Goal: Navigation & Orientation: Find specific page/section

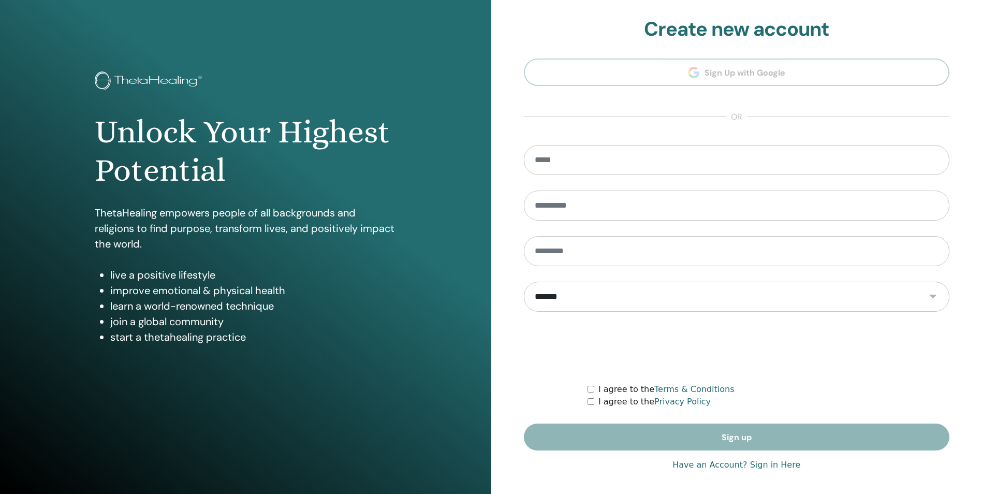
type input "**********"
click at [706, 464] on link "Have an Account? Sign in Here" at bounding box center [736, 465] width 128 height 12
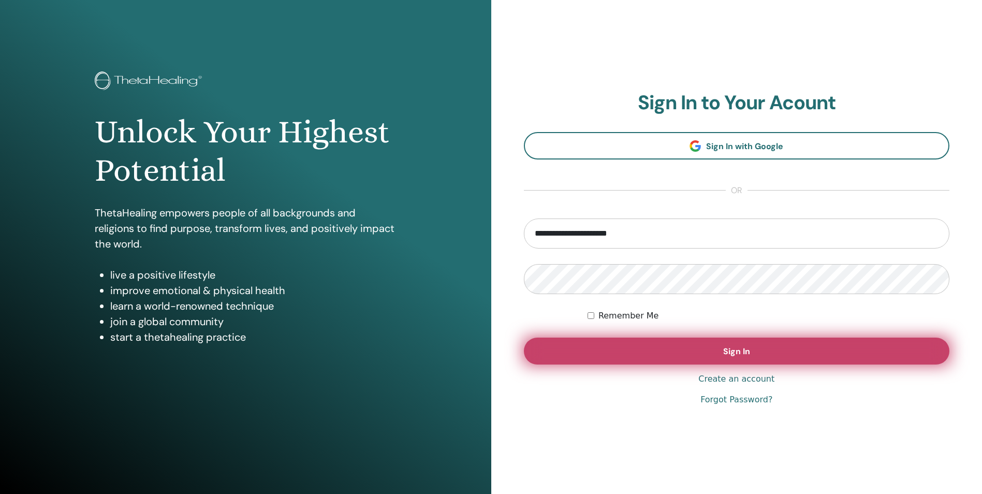
click at [679, 349] on button "Sign In" at bounding box center [737, 351] width 426 height 27
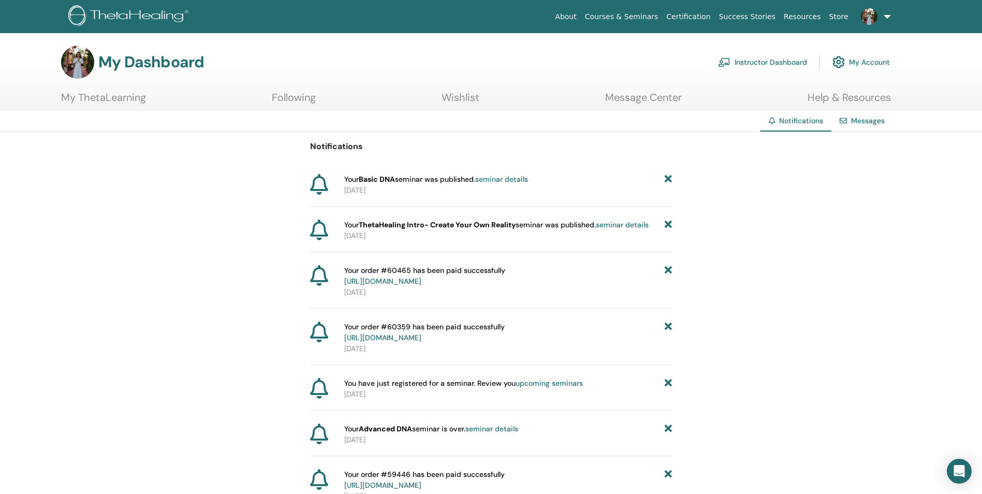
click at [854, 65] on link "My Account" at bounding box center [860, 62] width 57 height 23
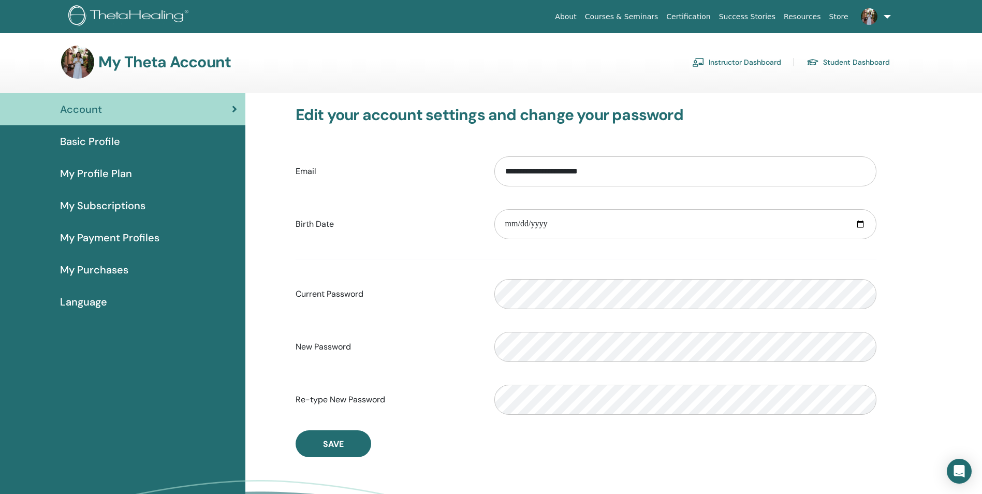
click at [83, 142] on span "Basic Profile" at bounding box center [90, 142] width 60 height 16
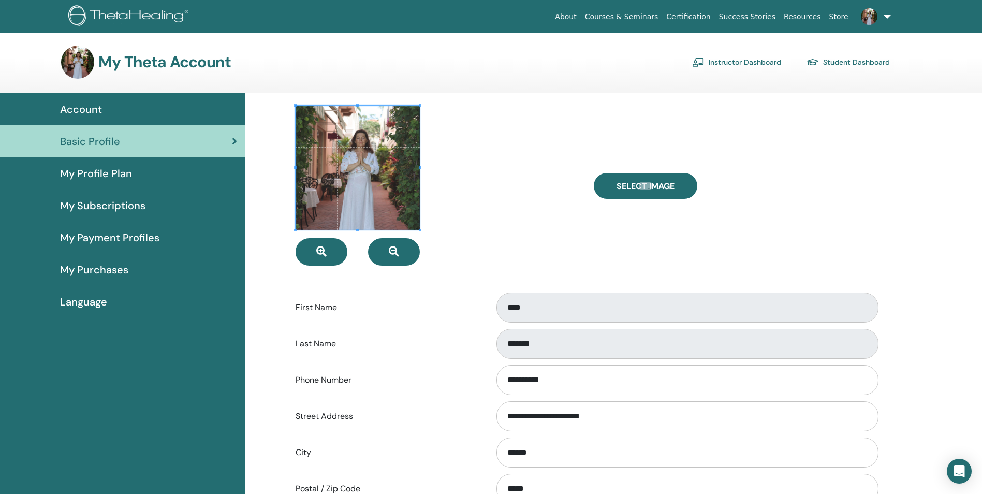
click at [128, 231] on span "My Payment Profiles" at bounding box center [109, 238] width 99 height 16
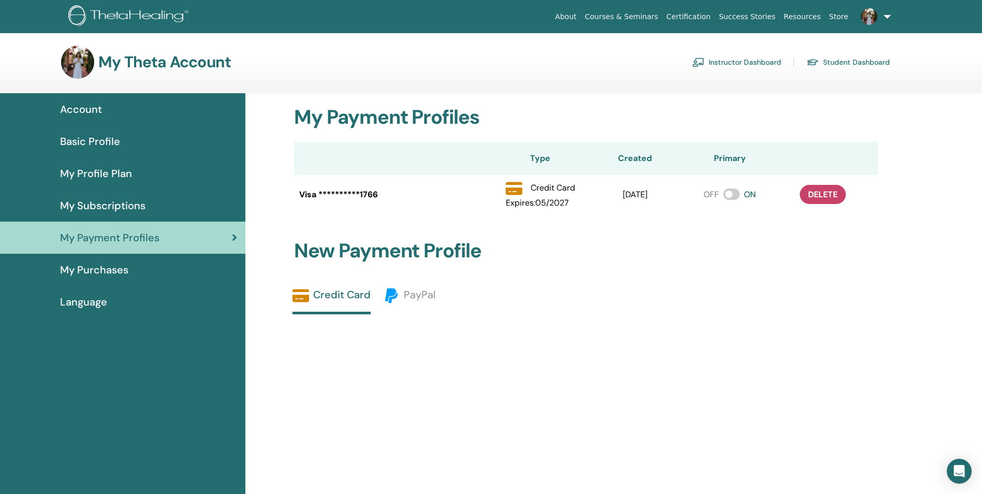
click at [640, 16] on link "Courses & Seminars" at bounding box center [622, 16] width 82 height 19
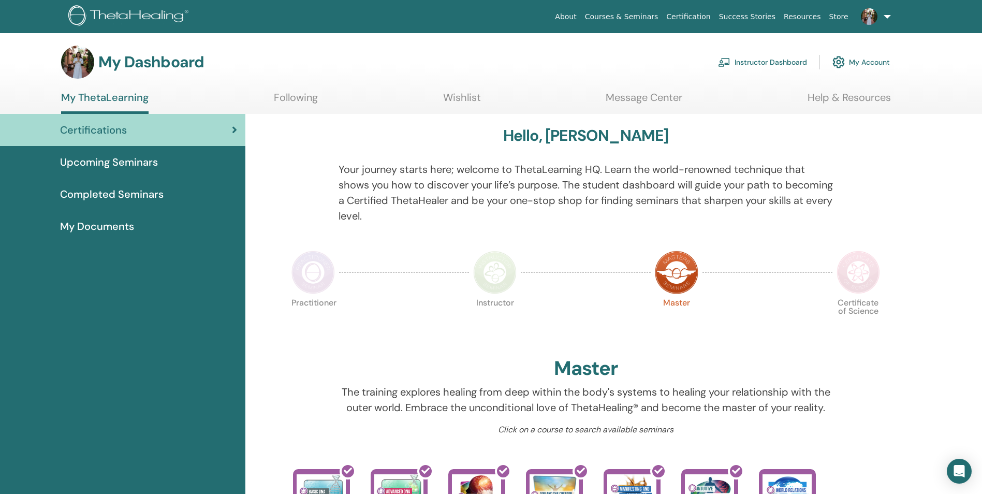
click at [137, 159] on span "Upcoming Seminars" at bounding box center [109, 162] width 98 height 16
